Goal: Complete application form: Complete application form

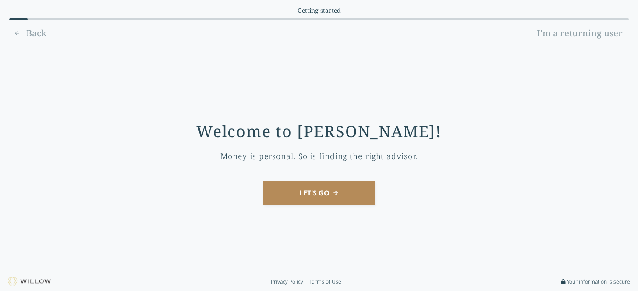
click at [326, 192] on button "LET'S GO" at bounding box center [319, 193] width 112 height 25
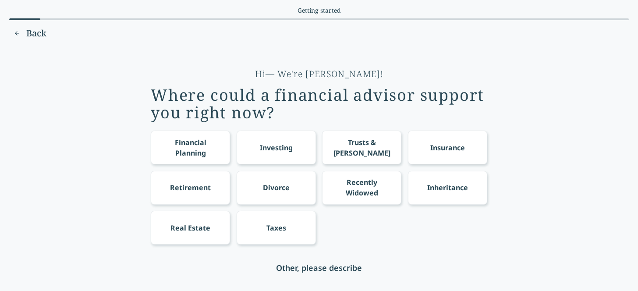
click at [216, 143] on div "Financial Planning" at bounding box center [190, 147] width 63 height 21
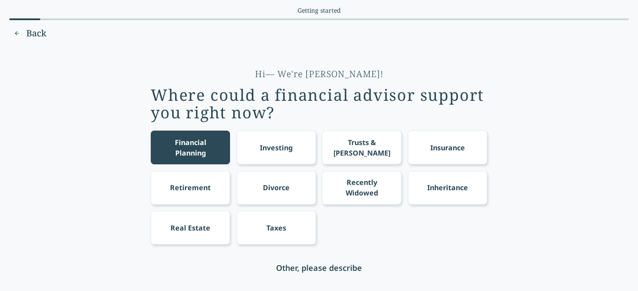
click at [339, 147] on div "Trusts & [PERSON_NAME]" at bounding box center [362, 147] width 63 height 21
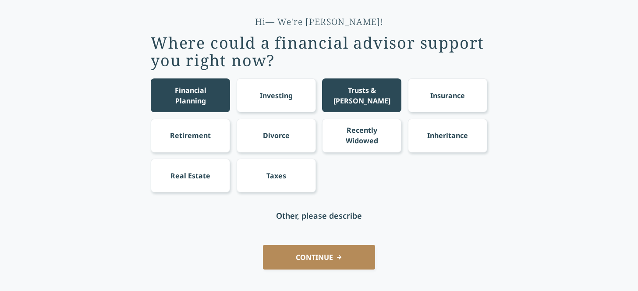
scroll to position [68, 0]
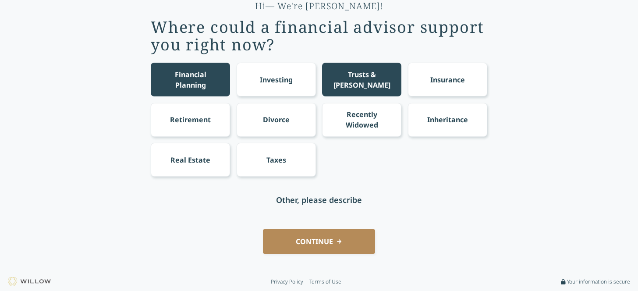
click at [278, 159] on div "Taxes" at bounding box center [277, 160] width 20 height 11
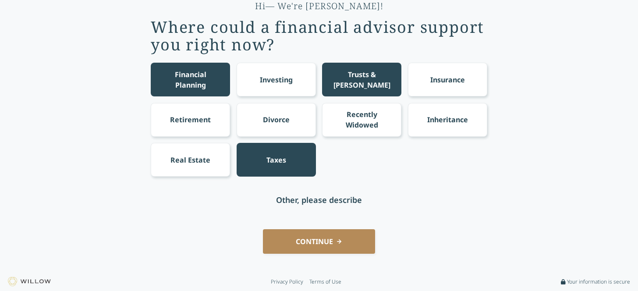
click at [325, 239] on button "CONTINUE" at bounding box center [319, 241] width 112 height 25
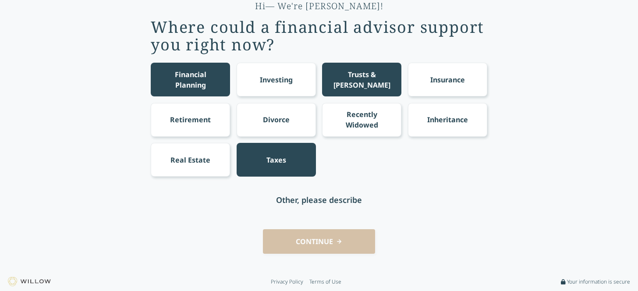
scroll to position [0, 0]
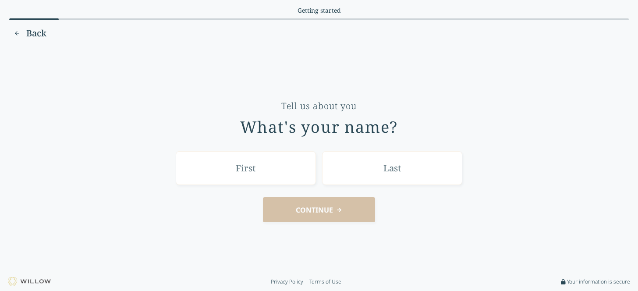
click at [277, 175] on input "text" at bounding box center [246, 168] width 140 height 34
type input "[PERSON_NAME]"
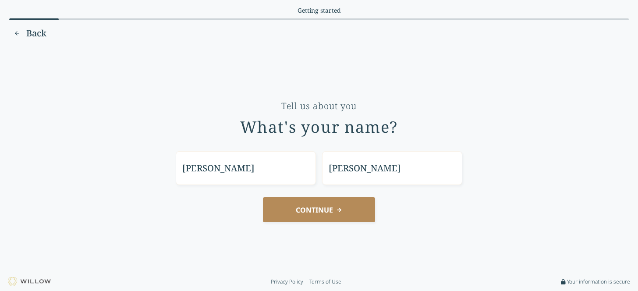
click at [329, 210] on button "CONTINUE" at bounding box center [319, 209] width 112 height 25
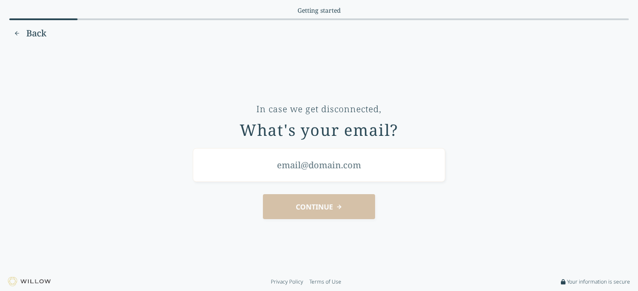
click at [343, 170] on input "email" at bounding box center [319, 165] width 253 height 34
type input "[EMAIL_ADDRESS][DOMAIN_NAME]"
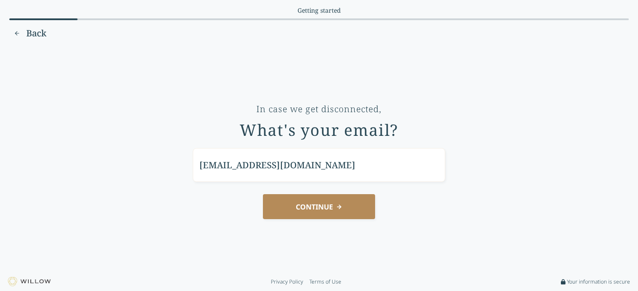
click at [321, 205] on button "CONTINUE" at bounding box center [319, 206] width 112 height 25
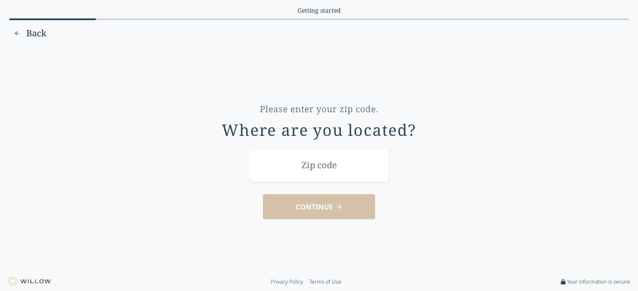
click at [333, 173] on input "text" at bounding box center [319, 165] width 140 height 34
type input "94601"
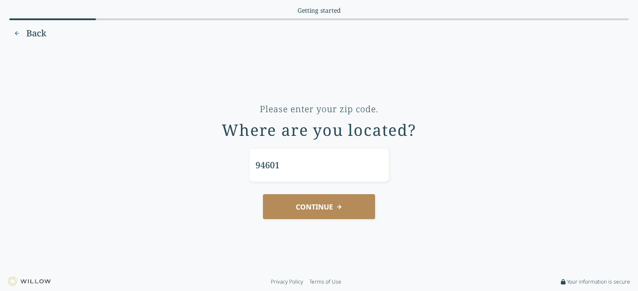
click at [341, 208] on button "CONTINUE" at bounding box center [319, 206] width 112 height 25
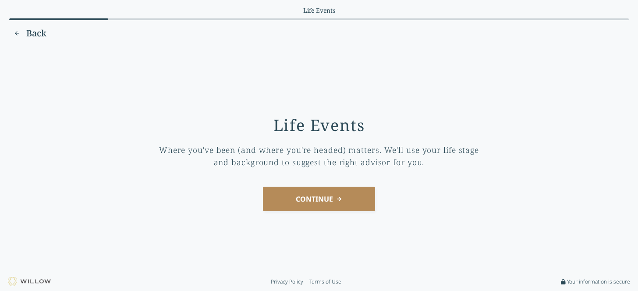
click at [332, 201] on button "CONTINUE" at bounding box center [319, 199] width 112 height 25
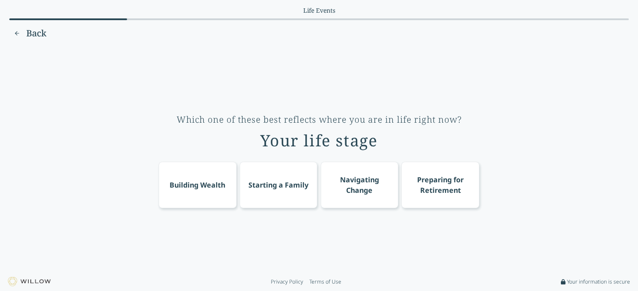
click at [280, 175] on div "Starting a Family" at bounding box center [279, 185] width 78 height 46
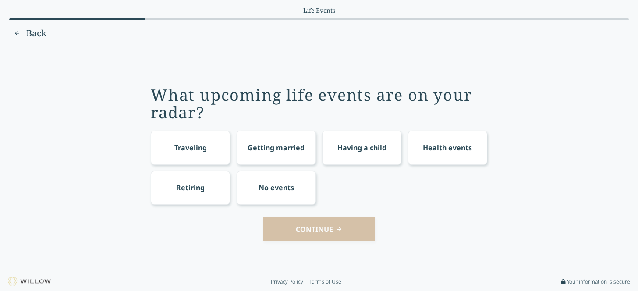
click at [365, 150] on div "Having a child" at bounding box center [362, 147] width 49 height 11
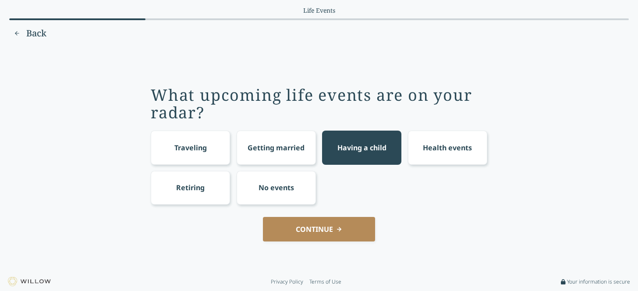
click at [311, 230] on button "CONTINUE" at bounding box center [319, 229] width 112 height 25
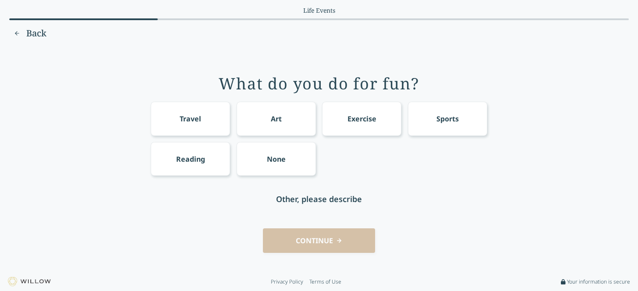
click at [214, 124] on div "Travel" at bounding box center [190, 119] width 79 height 34
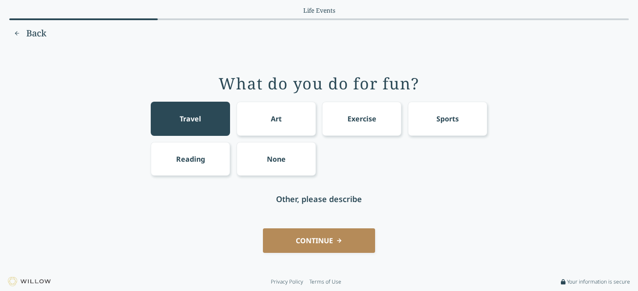
click at [281, 126] on div "Art" at bounding box center [276, 119] width 79 height 34
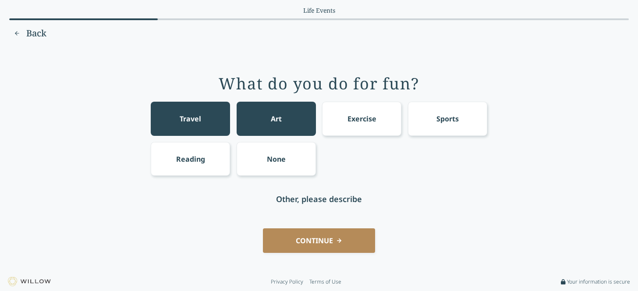
click at [388, 130] on div "Exercise" at bounding box center [361, 119] width 79 height 34
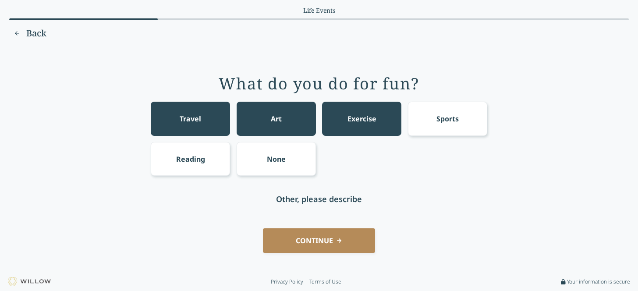
click at [220, 153] on div "Reading" at bounding box center [190, 159] width 79 height 34
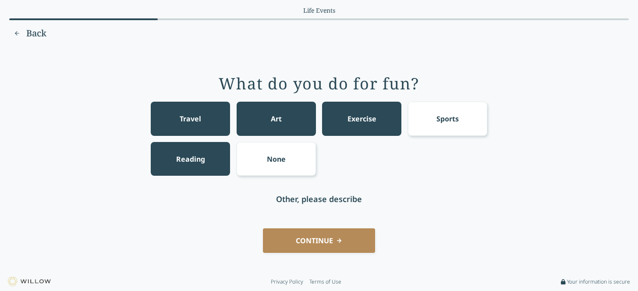
click at [339, 239] on button "CONTINUE" at bounding box center [319, 240] width 112 height 25
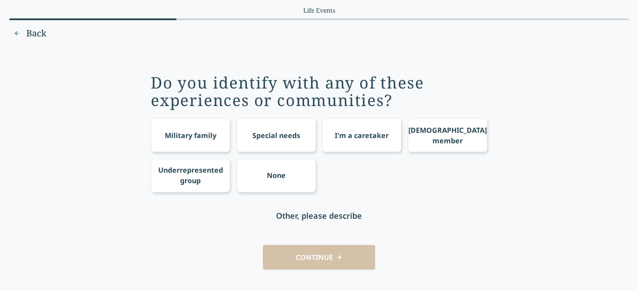
click at [192, 171] on div "Underrepresented group" at bounding box center [190, 175] width 65 height 21
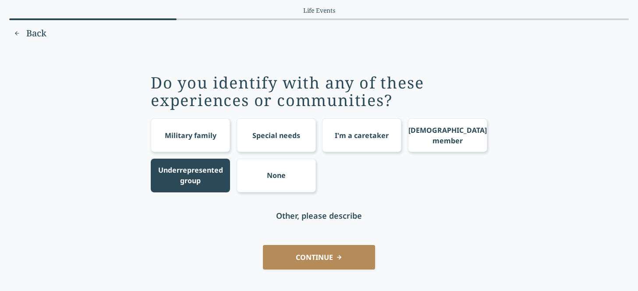
click at [318, 256] on button "CONTINUE" at bounding box center [319, 257] width 112 height 25
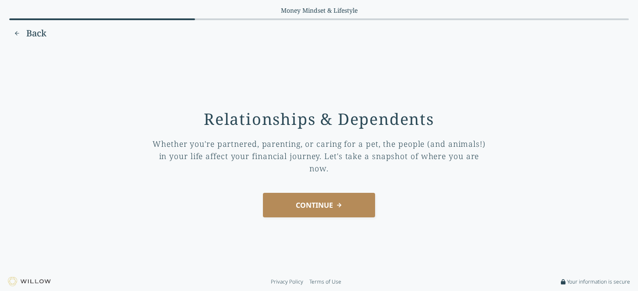
click at [313, 204] on button "CONTINUE" at bounding box center [319, 205] width 112 height 25
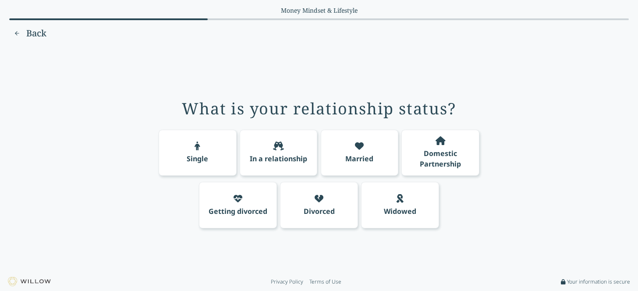
click at [370, 165] on div "Married" at bounding box center [360, 153] width 78 height 46
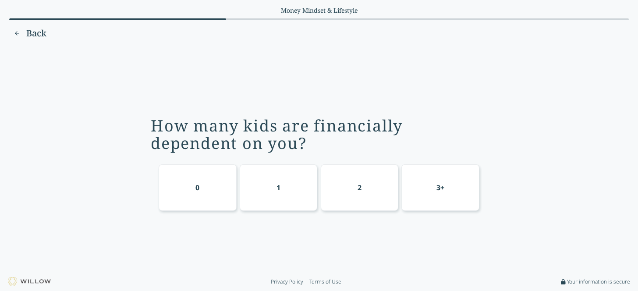
click at [227, 187] on div "0" at bounding box center [198, 187] width 78 height 46
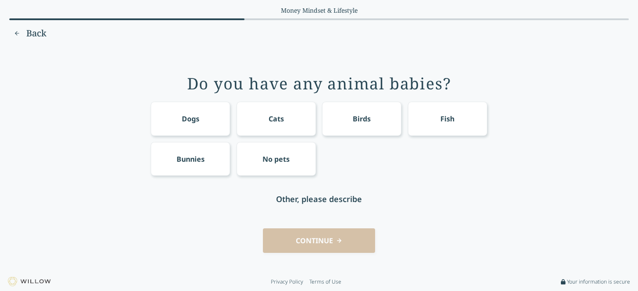
click at [204, 114] on div "Dogs" at bounding box center [190, 119] width 79 height 34
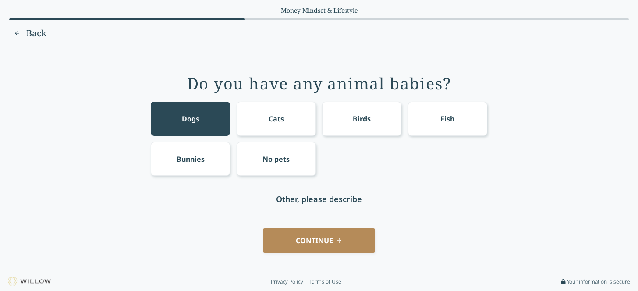
click at [302, 237] on button "CONTINUE" at bounding box center [319, 240] width 112 height 25
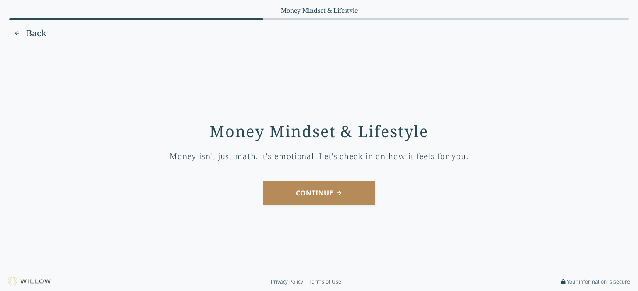
click at [305, 194] on button "CONTINUE" at bounding box center [319, 193] width 112 height 25
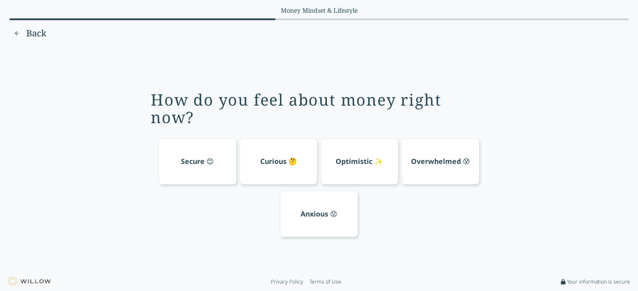
click at [201, 164] on div "Secure 😊" at bounding box center [197, 161] width 33 height 11
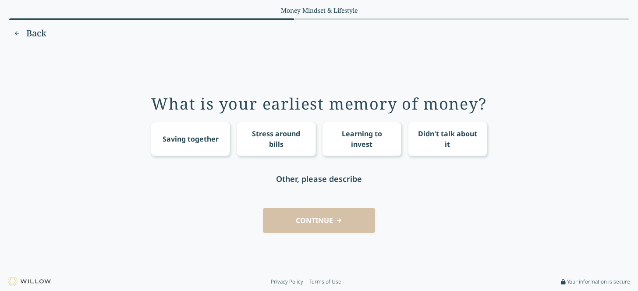
click at [430, 156] on div "Didn't talk about it" at bounding box center [447, 139] width 79 height 34
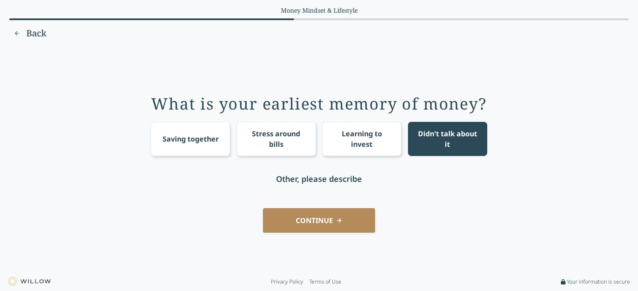
click at [351, 224] on button "CONTINUE" at bounding box center [319, 220] width 112 height 25
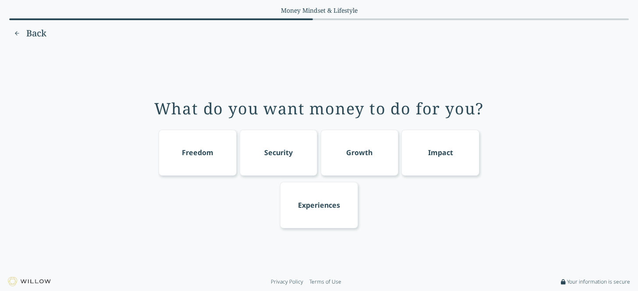
click at [202, 157] on div "Freedom" at bounding box center [198, 152] width 32 height 11
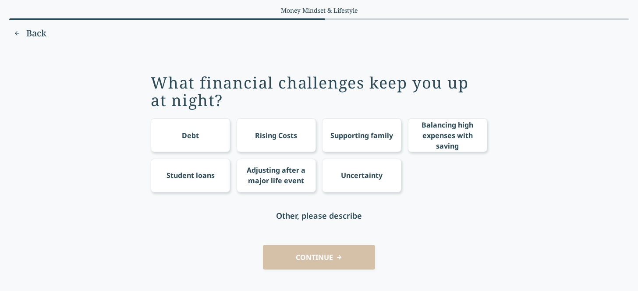
click at [40, 36] on span "Back" at bounding box center [36, 33] width 20 height 12
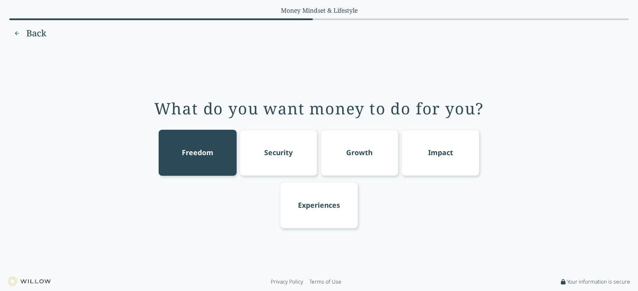
click at [432, 154] on div "Impact" at bounding box center [440, 152] width 25 height 11
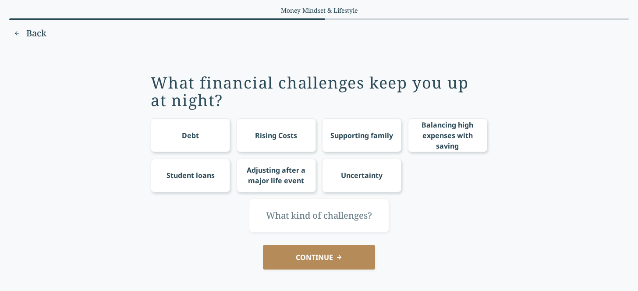
click at [311, 220] on input "text" at bounding box center [319, 216] width 140 height 34
click at [271, 142] on div "Rising Costs" at bounding box center [276, 135] width 79 height 34
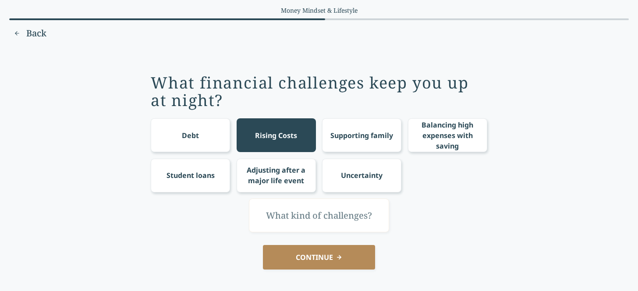
scroll to position [15, 0]
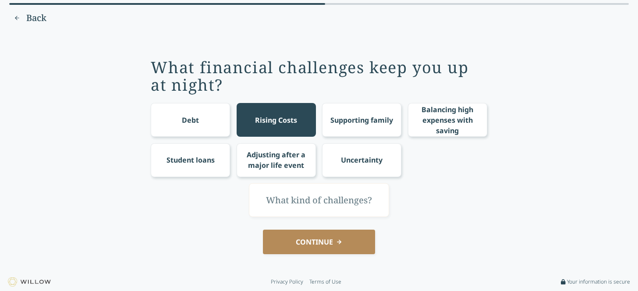
click at [317, 218] on div "What financial challenges keep you up at night? Debt Rising Costs Supporting fa…" at bounding box center [319, 151] width 614 height 229
click at [342, 242] on button "CONTINUE" at bounding box center [319, 242] width 112 height 25
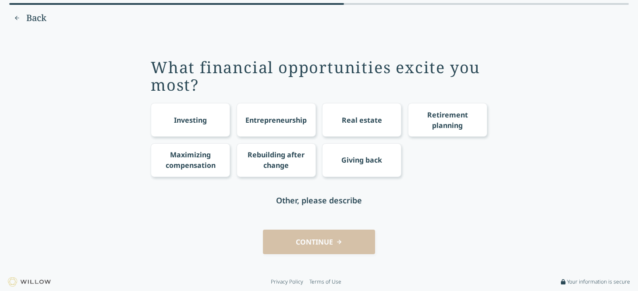
click at [282, 117] on div "Entrepreneurship" at bounding box center [276, 120] width 61 height 11
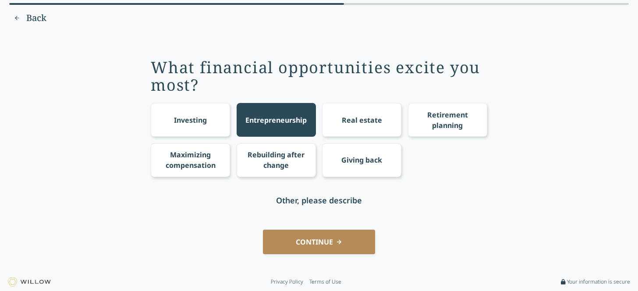
drag, startPoint x: 298, startPoint y: 243, endPoint x: 164, endPoint y: 214, distance: 136.7
click at [164, 215] on div "What financial opportunities excite you most? Investing Entrepreneurship Real e…" at bounding box center [319, 151] width 614 height 229
click at [198, 154] on div "Maximizing compensation" at bounding box center [190, 160] width 63 height 21
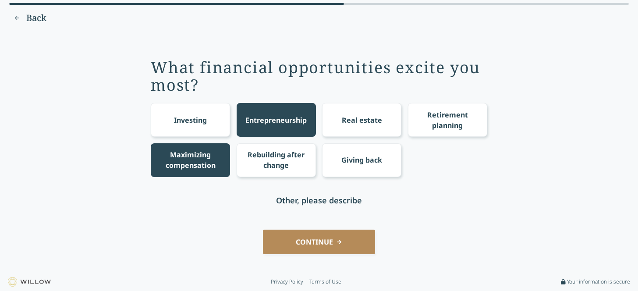
click at [363, 168] on div "Giving back" at bounding box center [361, 160] width 79 height 34
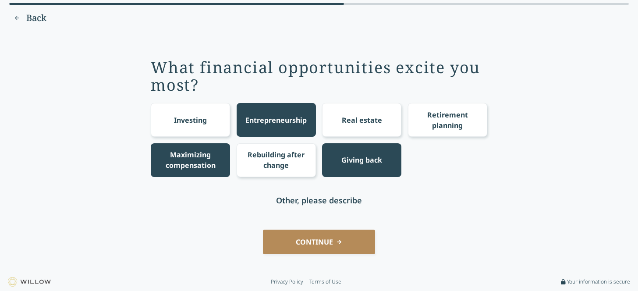
click at [207, 128] on div "Investing" at bounding box center [190, 120] width 79 height 34
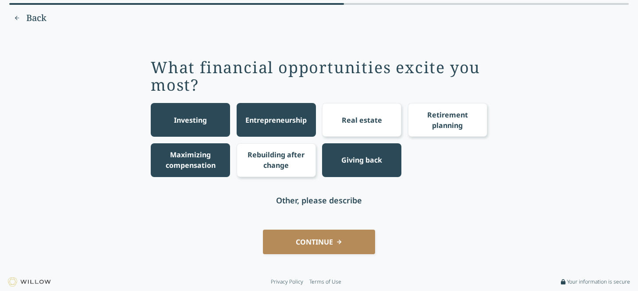
click at [295, 237] on button "CONTINUE" at bounding box center [319, 242] width 112 height 25
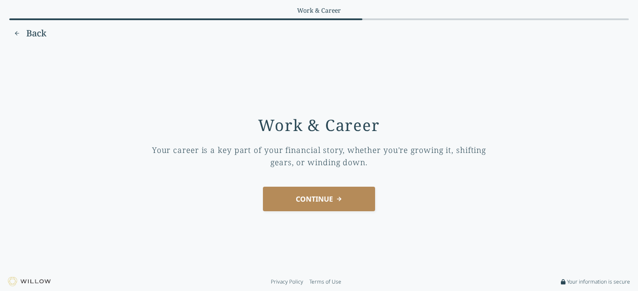
scroll to position [0, 0]
click at [306, 198] on button "CONTINUE" at bounding box center [319, 199] width 112 height 25
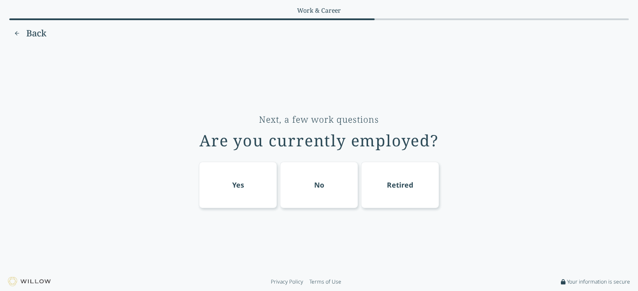
click at [275, 197] on div "Yes" at bounding box center [238, 185] width 78 height 46
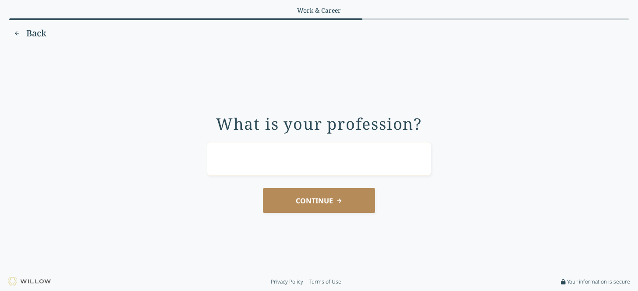
click at [289, 166] on input "text" at bounding box center [319, 159] width 224 height 34
type input "consultant"
click at [320, 210] on button "CONTINUE" at bounding box center [319, 200] width 112 height 25
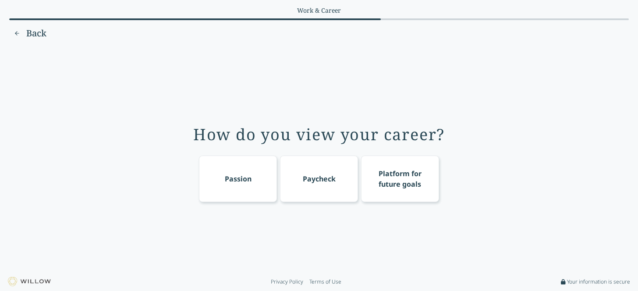
click at [409, 179] on div "Platform for future goals" at bounding box center [401, 178] width 62 height 21
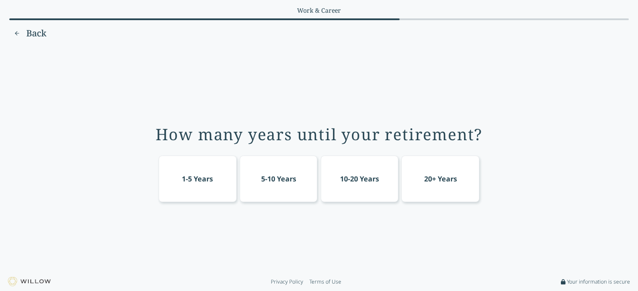
click at [359, 180] on div "10-20 Years" at bounding box center [359, 179] width 39 height 11
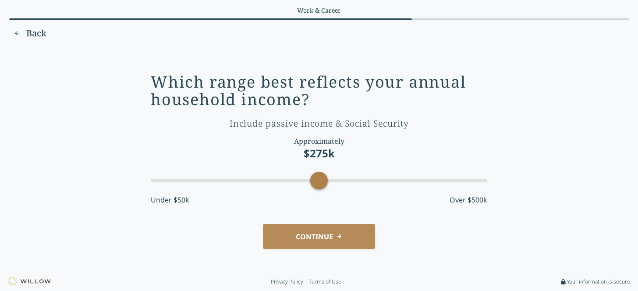
drag, startPoint x: 224, startPoint y: 187, endPoint x: 312, endPoint y: 182, distance: 87.8
click at [312, 182] on div "Accessibility label" at bounding box center [319, 181] width 18 height 18
click at [334, 235] on button "CONTINUE" at bounding box center [319, 236] width 112 height 25
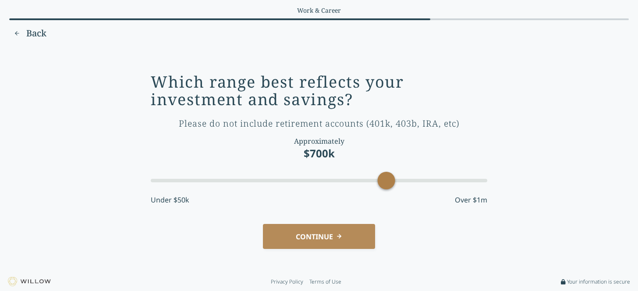
drag, startPoint x: 185, startPoint y: 178, endPoint x: 380, endPoint y: 174, distance: 194.7
click at [380, 174] on div "Accessibility label" at bounding box center [387, 181] width 18 height 18
drag, startPoint x: 381, startPoint y: 178, endPoint x: 371, endPoint y: 179, distance: 10.1
click at [371, 179] on div "Accessibility label" at bounding box center [370, 181] width 18 height 18
click at [315, 231] on button "CONTINUE" at bounding box center [319, 236] width 112 height 25
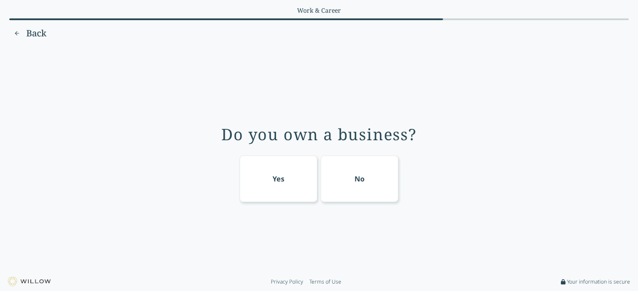
click at [289, 185] on div "Yes" at bounding box center [279, 179] width 78 height 46
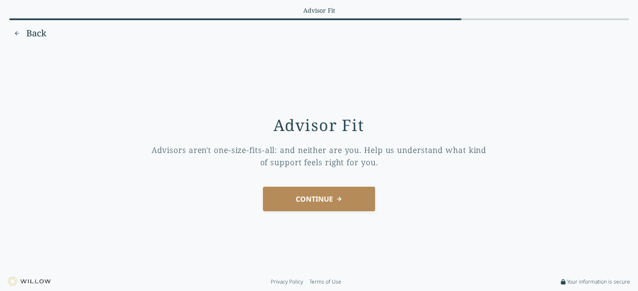
click at [312, 201] on button "CONTINUE" at bounding box center [319, 199] width 112 height 25
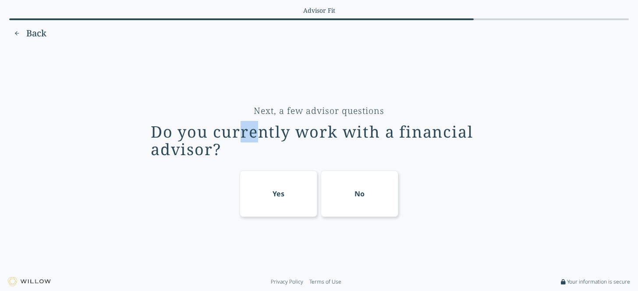
drag, startPoint x: 237, startPoint y: 136, endPoint x: 259, endPoint y: 138, distance: 22.4
click at [259, 138] on div "Do you currently work with a financial advisor?" at bounding box center [319, 140] width 337 height 35
click at [338, 192] on div "No" at bounding box center [360, 194] width 78 height 46
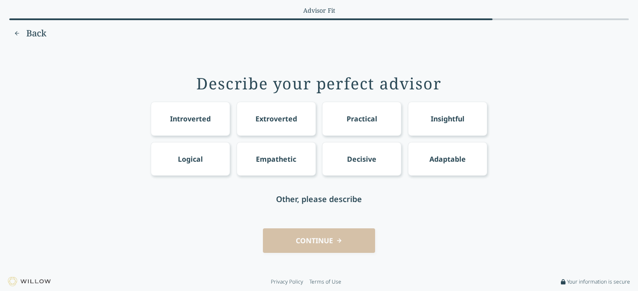
click at [279, 122] on div "Extroverted" at bounding box center [277, 119] width 42 height 11
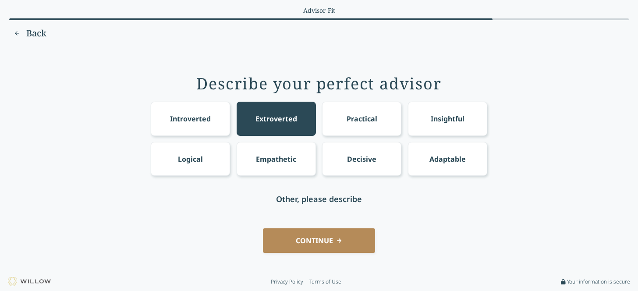
click at [279, 122] on div "Extroverted" at bounding box center [277, 119] width 42 height 11
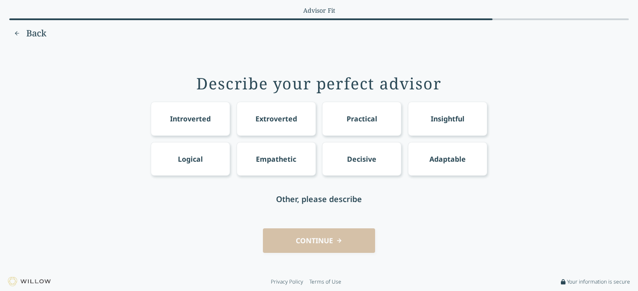
click at [299, 162] on div "Empathetic" at bounding box center [276, 159] width 79 height 34
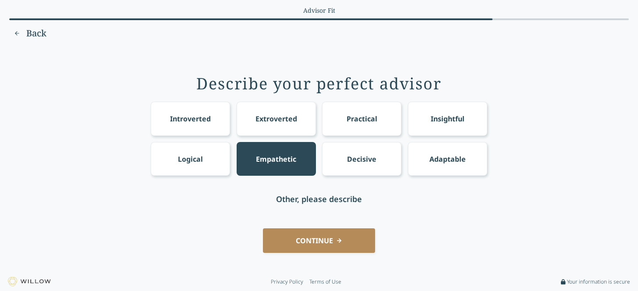
click at [221, 163] on div "Logical" at bounding box center [190, 159] width 79 height 34
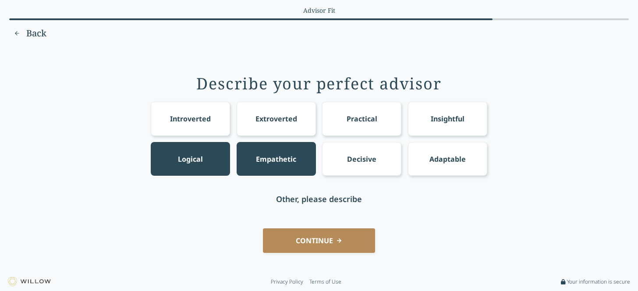
click at [469, 125] on div "Insightful" at bounding box center [447, 119] width 79 height 34
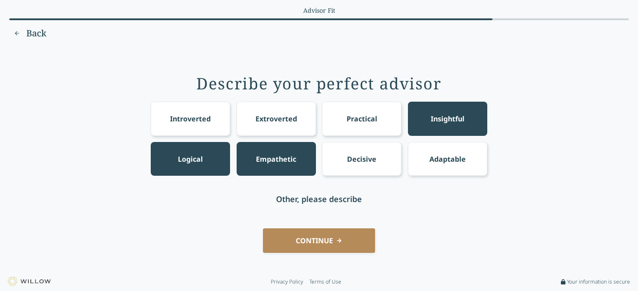
click at [356, 239] on button "CONTINUE" at bounding box center [319, 240] width 112 height 25
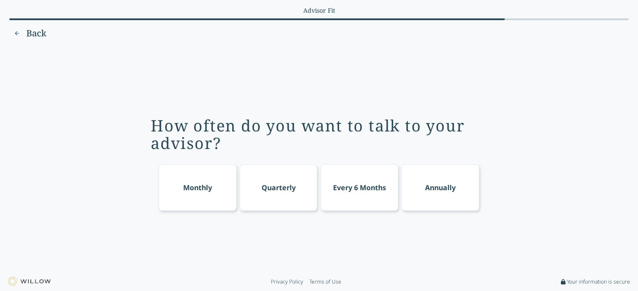
click at [366, 200] on div "Every 6 Months" at bounding box center [360, 187] width 78 height 46
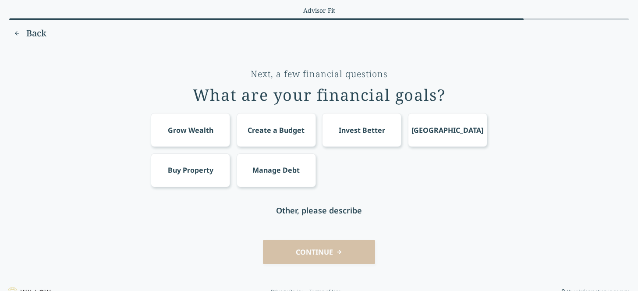
click at [213, 142] on div "Grow Wealth" at bounding box center [190, 130] width 79 height 34
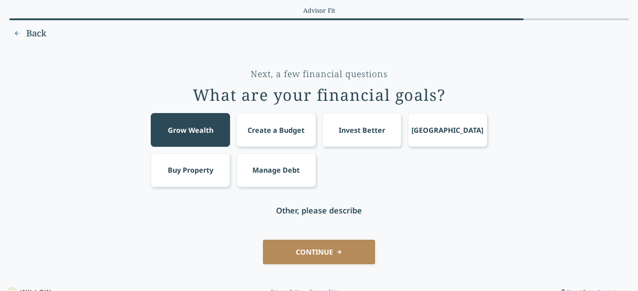
click at [327, 246] on button "CONTINUE" at bounding box center [319, 252] width 112 height 25
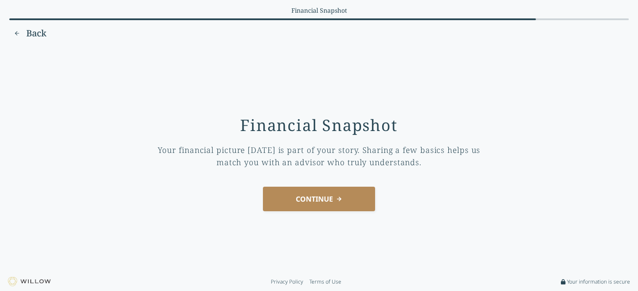
click at [30, 41] on div "Questionaire progress Financial Snapshot Back Financial Snapshot Your financial…" at bounding box center [319, 136] width 620 height 260
click at [32, 35] on span "Back" at bounding box center [36, 33] width 20 height 12
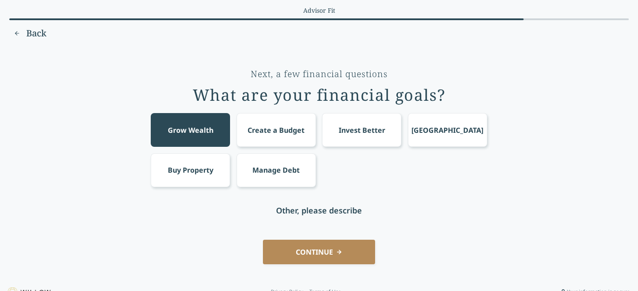
click at [370, 133] on div "Invest Better" at bounding box center [362, 130] width 46 height 11
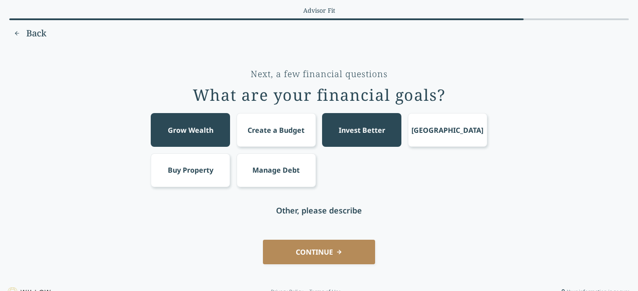
click at [320, 257] on button "CONTINUE" at bounding box center [319, 252] width 112 height 25
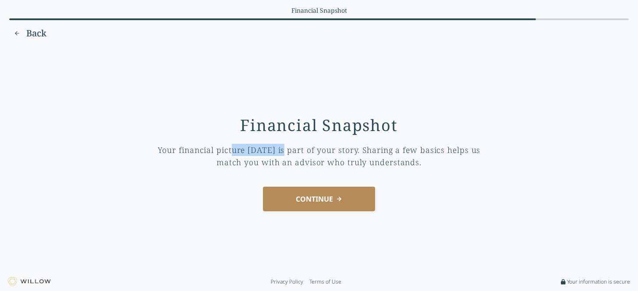
drag, startPoint x: 249, startPoint y: 146, endPoint x: 295, endPoint y: 151, distance: 47.2
click at [286, 147] on div "Your financial picture [DATE] is part of your story. Sharing a few basics helps…" at bounding box center [319, 156] width 337 height 25
click at [314, 201] on button "CONTINUE" at bounding box center [319, 199] width 112 height 25
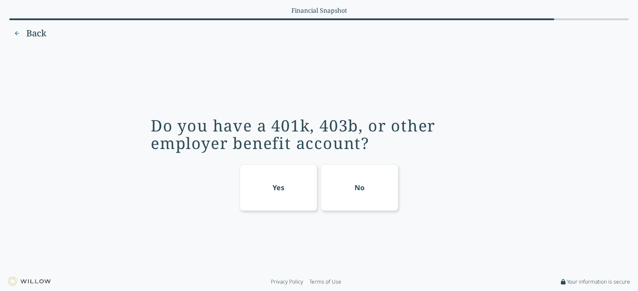
click at [293, 189] on div "Yes" at bounding box center [279, 187] width 78 height 46
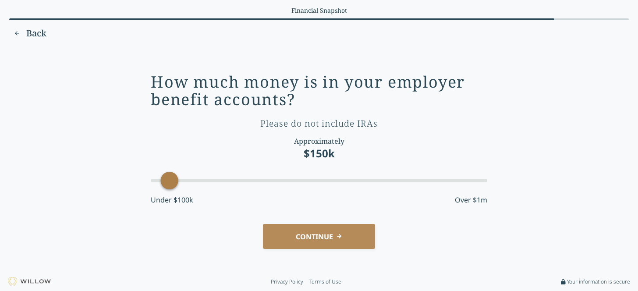
drag, startPoint x: 207, startPoint y: 183, endPoint x: 172, endPoint y: 185, distance: 35.6
click at [172, 185] on div "Accessibility label" at bounding box center [170, 181] width 18 height 18
click at [332, 238] on button "CONTINUE" at bounding box center [319, 236] width 112 height 25
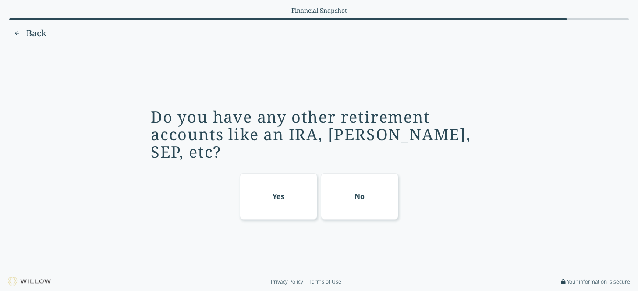
click at [296, 183] on div "Yes" at bounding box center [279, 196] width 78 height 46
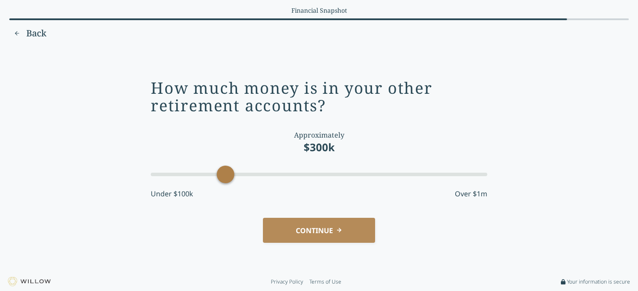
drag, startPoint x: 304, startPoint y: 174, endPoint x: 229, endPoint y: 181, distance: 75.2
click at [229, 181] on div "Accessibility label" at bounding box center [226, 175] width 18 height 18
click at [319, 226] on button "CONTINUE" at bounding box center [319, 230] width 112 height 25
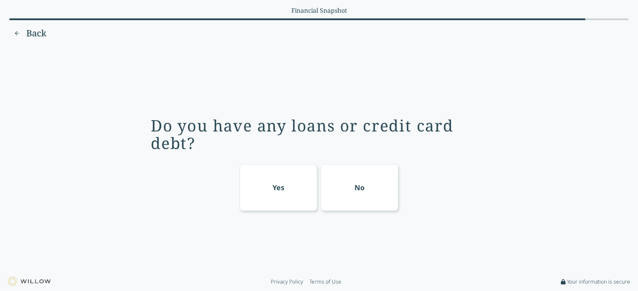
click at [360, 196] on div "No" at bounding box center [360, 187] width 78 height 46
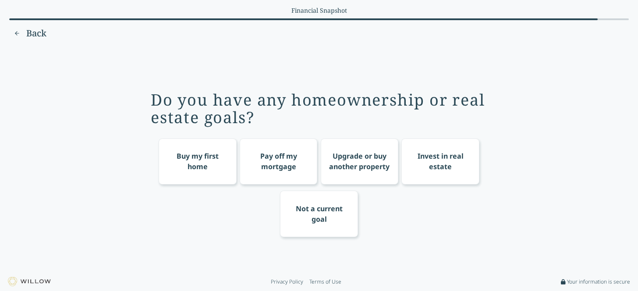
click at [35, 31] on span "Back" at bounding box center [36, 33] width 20 height 12
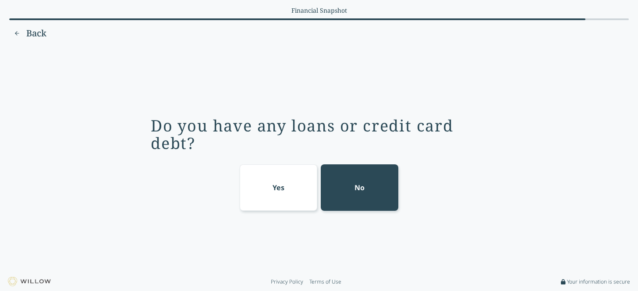
click at [360, 207] on div "No" at bounding box center [360, 187] width 78 height 46
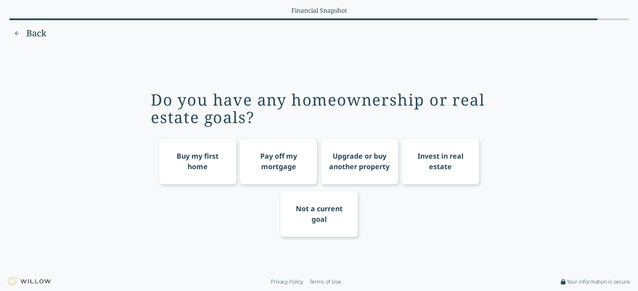
click at [372, 172] on div "Upgrade or buy another property" at bounding box center [360, 161] width 62 height 21
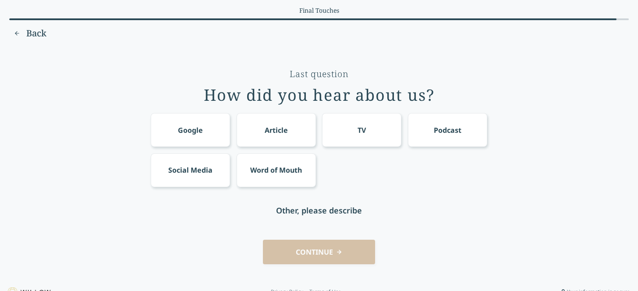
click at [184, 179] on div "Social Media" at bounding box center [190, 170] width 79 height 34
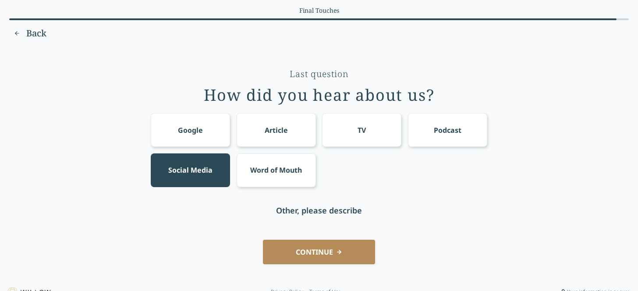
click at [293, 248] on button "CONTINUE" at bounding box center [319, 252] width 112 height 25
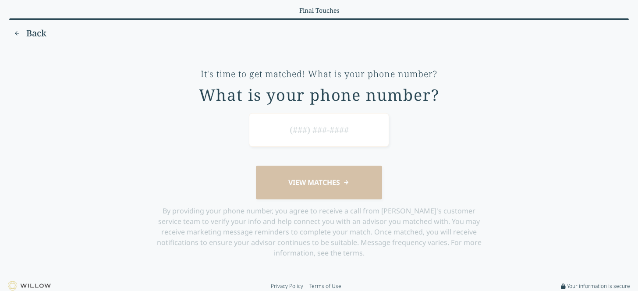
click at [36, 285] on img at bounding box center [29, 285] width 43 height 9
click at [33, 281] on img at bounding box center [29, 285] width 43 height 9
